Goal: Ask a question

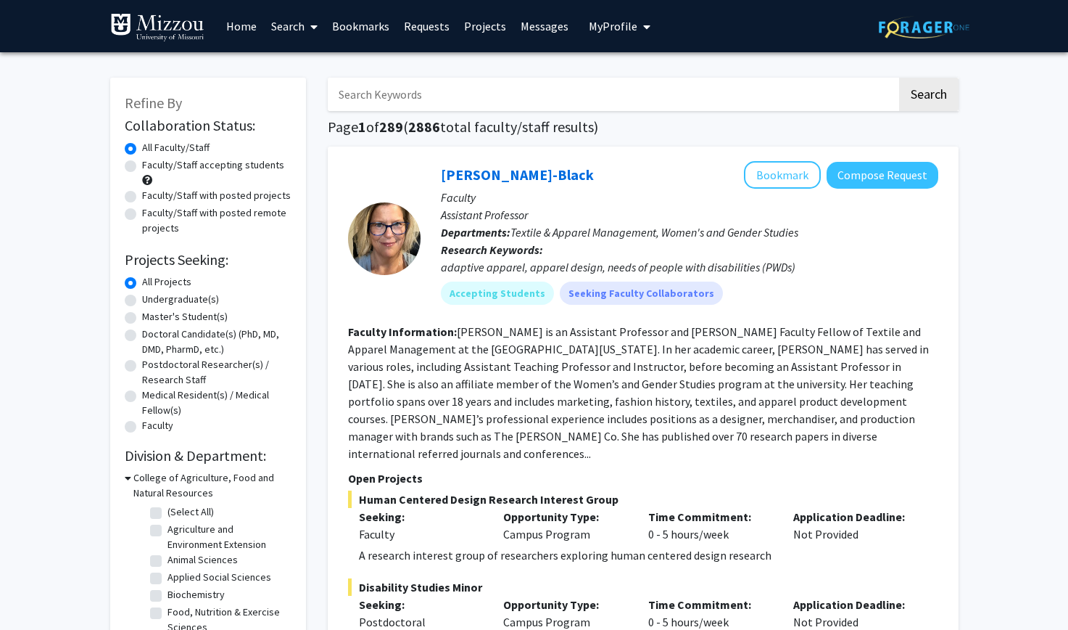
drag, startPoint x: 609, startPoint y: 75, endPoint x: 609, endPoint y: 91, distance: 16.7
click at [609, 91] on input "Search Keywords" at bounding box center [612, 94] width 569 height 33
type input "paid"
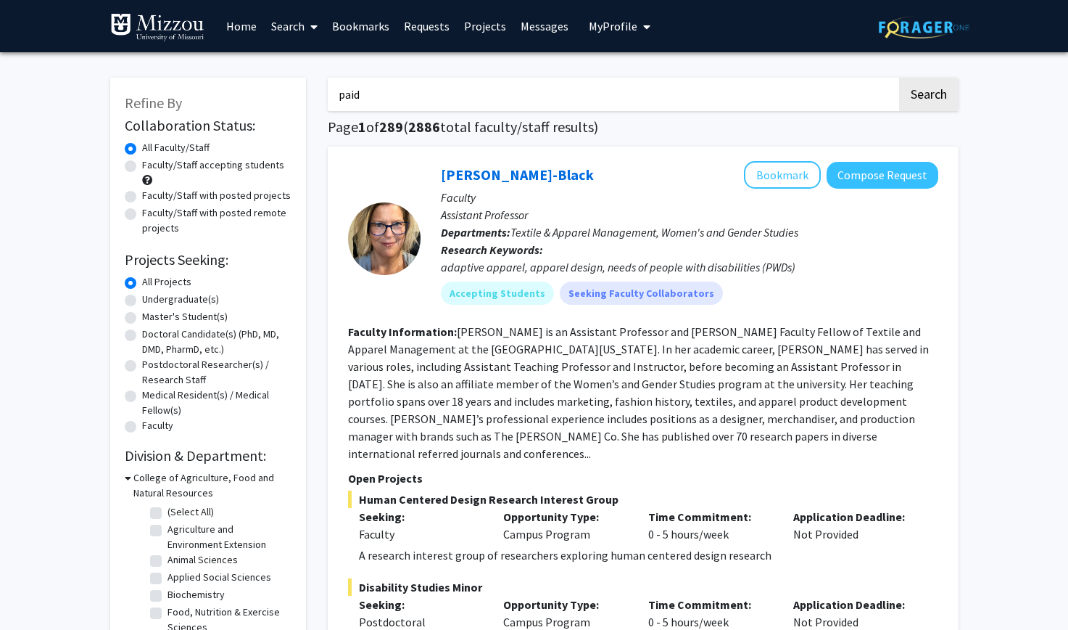
click at [899, 78] on button "Search" at bounding box center [928, 94] width 59 height 33
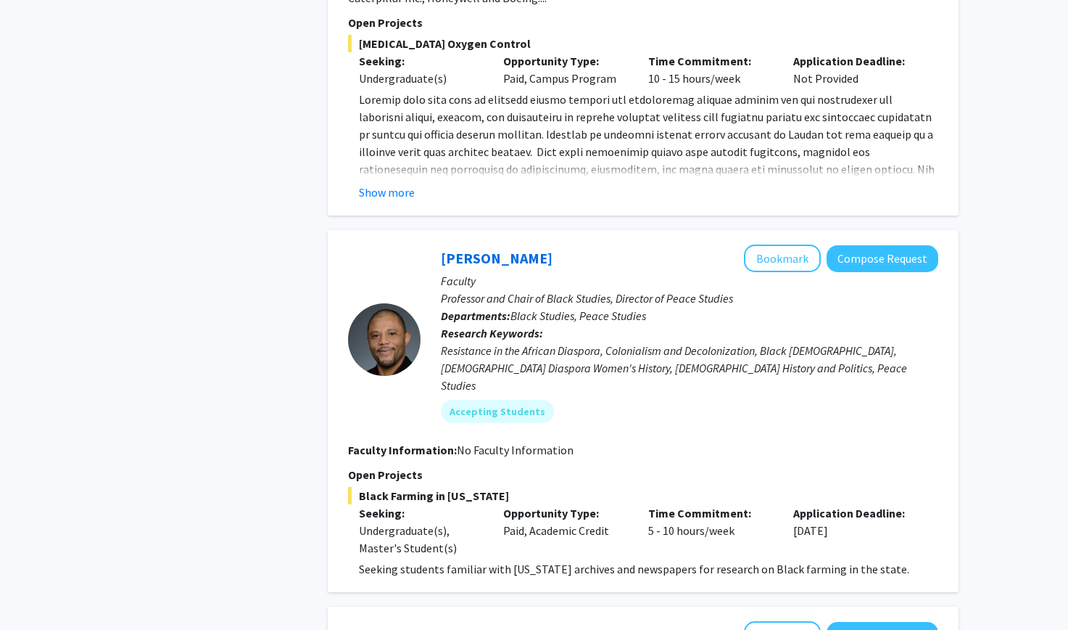
scroll to position [1311, 0]
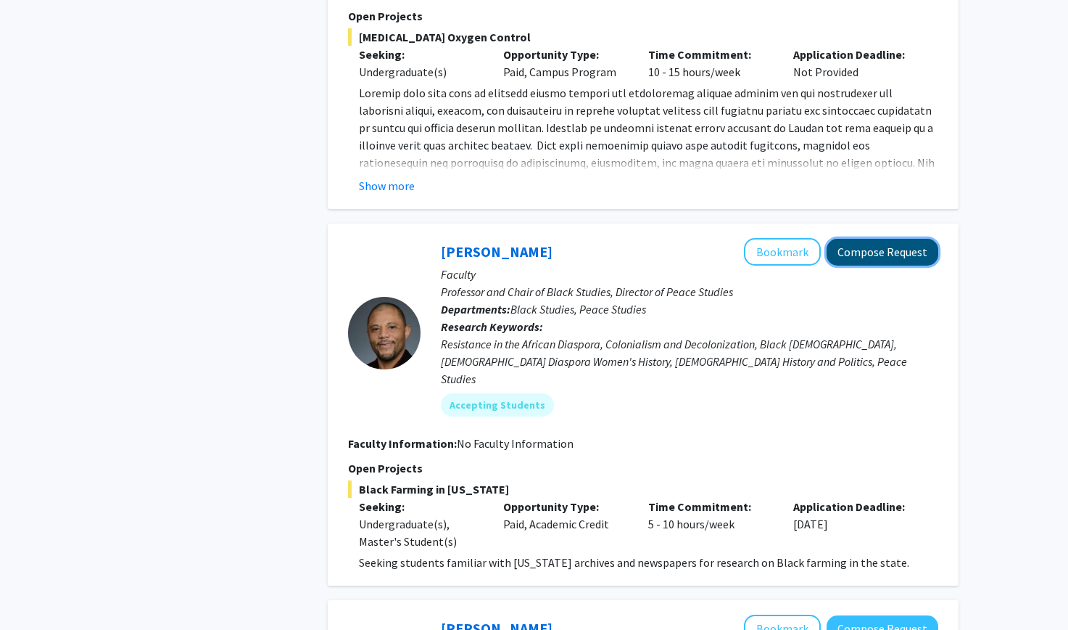
click at [902, 242] on button "Compose Request" at bounding box center [883, 252] width 112 height 27
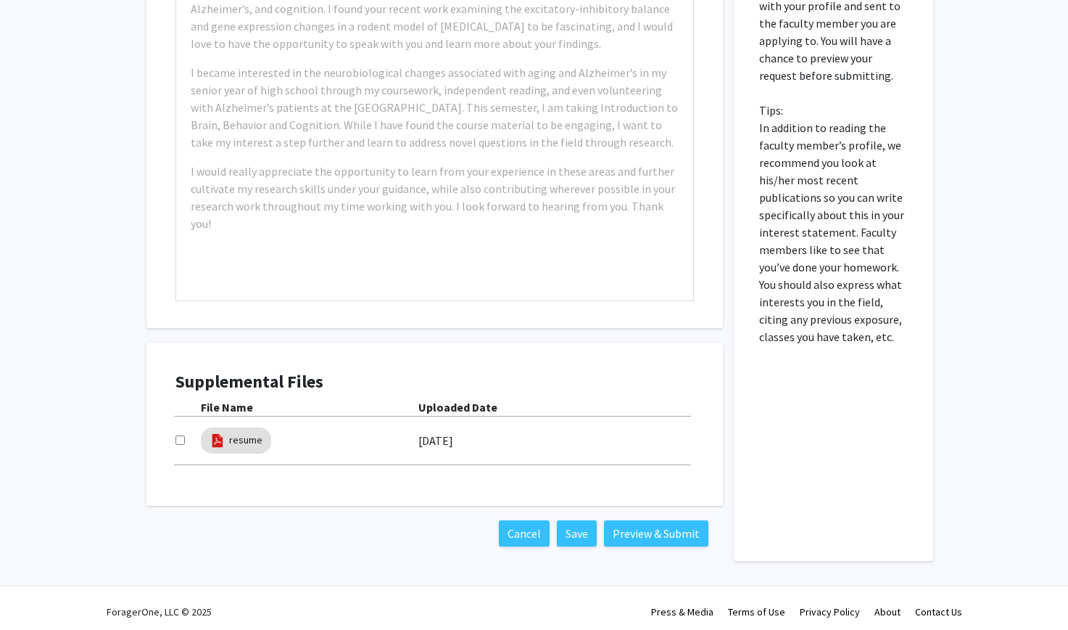
scroll to position [583, 0]
